Goal: Check status: Check status

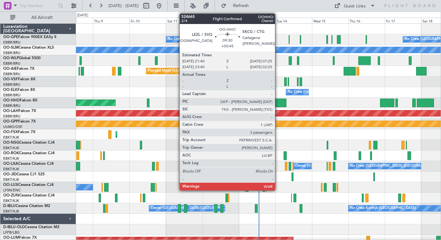
click at [278, 103] on div at bounding box center [279, 102] width 15 height 9
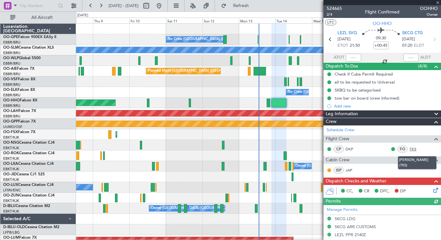
click at [414, 149] on link "TKS" at bounding box center [417, 149] width 14 height 6
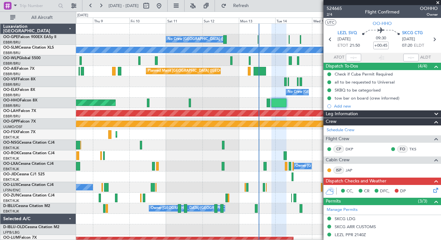
click at [438, 2] on span at bounding box center [438, 3] width 6 height 6
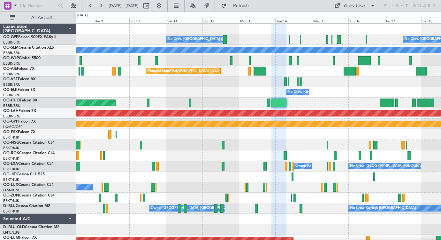
type input "0"
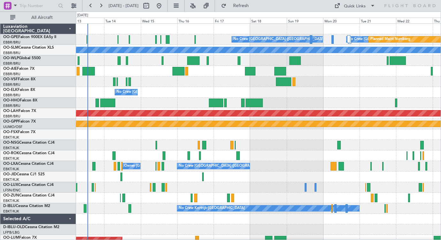
click at [214, 89] on div "No Crew [GEOGRAPHIC_DATA] ([GEOGRAPHIC_DATA] National) No Crew [GEOGRAPHIC_DATA…" at bounding box center [258, 150] width 365 height 253
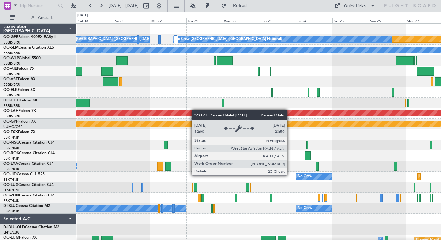
click at [193, 110] on div "Planned Maint Nurnberg No Crew [GEOGRAPHIC_DATA] (Brussels National) No Crew [G…" at bounding box center [258, 150] width 365 height 253
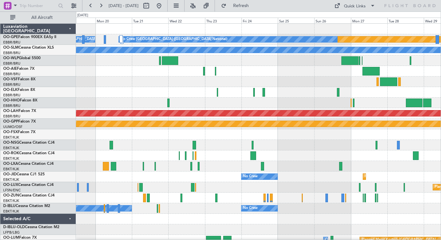
click at [184, 102] on div at bounding box center [258, 102] width 365 height 11
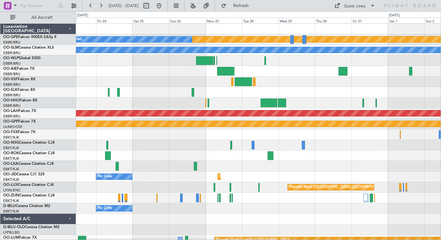
click at [179, 147] on div "Planned Maint Nurnberg No Crew [GEOGRAPHIC_DATA] (Brussels National) A/C Unavai…" at bounding box center [258, 150] width 365 height 253
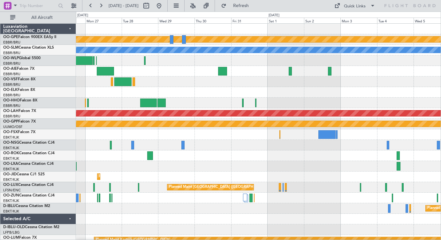
click at [218, 102] on div "Planned Maint Nurnberg No Crew [GEOGRAPHIC_DATA] (Brussels National) A/C Unavai…" at bounding box center [258, 150] width 365 height 253
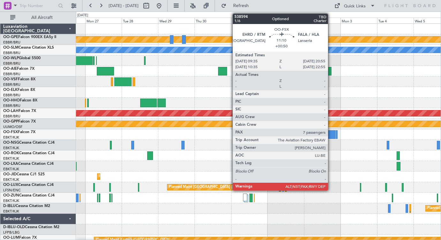
click at [331, 136] on div at bounding box center [327, 134] width 17 height 9
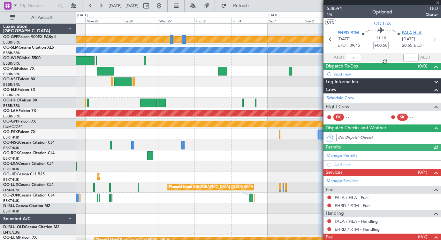
click at [411, 32] on span "FALA HLA" at bounding box center [411, 33] width 19 height 6
click at [196, 83] on div at bounding box center [258, 81] width 365 height 11
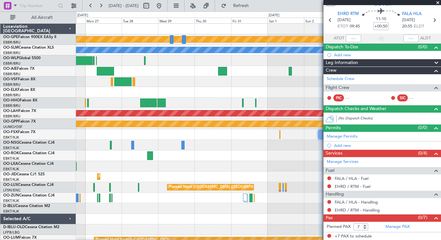
click at [438, 2] on span at bounding box center [438, 3] width 6 height 6
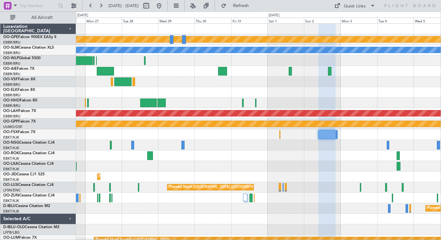
type input "0"
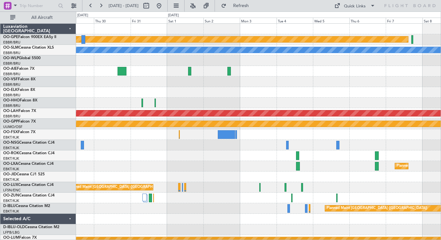
click at [223, 102] on div "Planned Maint Nurnberg A/C Unavailable [GEOGRAPHIC_DATA] Planned [GEOGRAPHIC_DA…" at bounding box center [258, 150] width 365 height 253
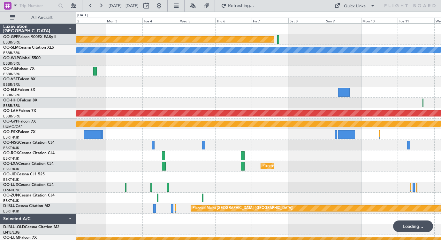
click at [204, 81] on div at bounding box center [258, 81] width 365 height 11
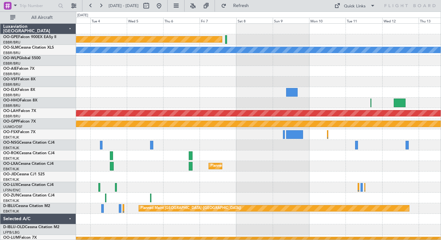
click at [324, 164] on div "Planned Maint Nurnberg A/C Unavailable [GEOGRAPHIC_DATA] Planned [GEOGRAPHIC_DA…" at bounding box center [258, 150] width 365 height 253
click at [164, 7] on button at bounding box center [159, 6] width 10 height 10
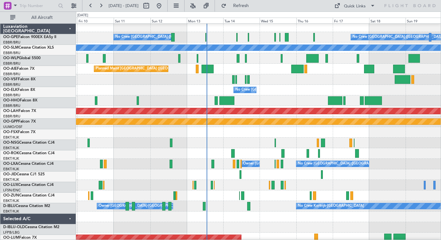
scroll to position [3, 0]
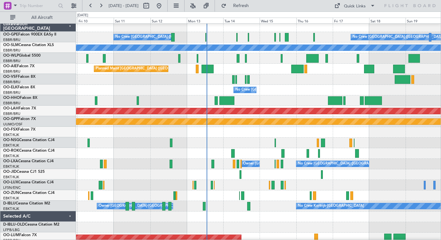
click at [80, 84] on div at bounding box center [258, 79] width 365 height 11
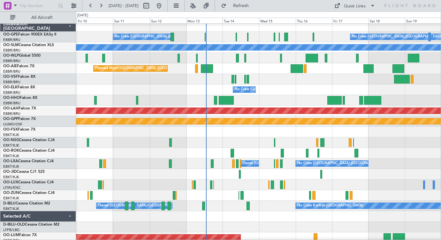
scroll to position [0, 0]
